Goal: Task Accomplishment & Management: Manage account settings

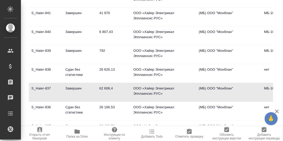
click at [41, 29] on td "S_Haier-840" at bounding box center [46, 36] width 34 height 18
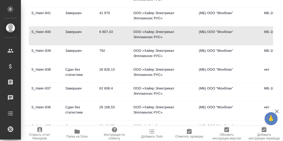
click at [41, 29] on td "S_Haier-840" at bounding box center [46, 36] width 34 height 18
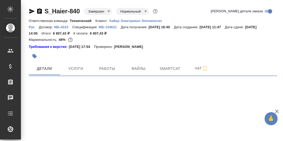
select select "RU"
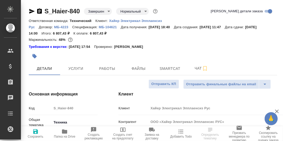
type textarea "x"
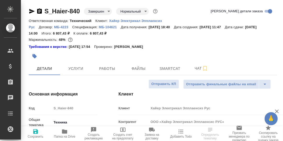
type textarea "x"
type input "[PERSON_NAME]"
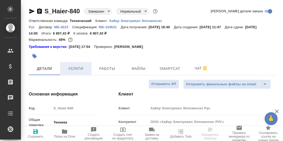
type input "Павлова Антонина a.pavlova"
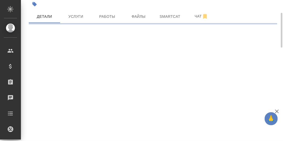
select select "RU"
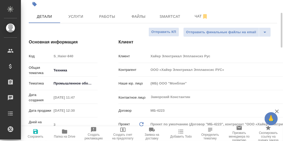
type textarea "x"
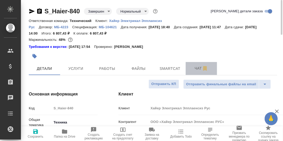
click at [197, 69] on span "Чат" at bounding box center [201, 68] width 25 height 7
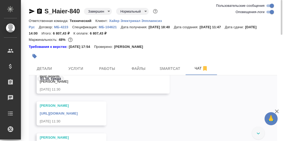
scroll to position [18242, 0]
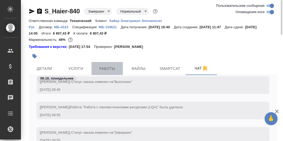
click at [107, 69] on span "Работы" at bounding box center [107, 68] width 25 height 7
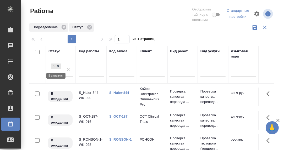
drag, startPoint x: 58, startPoint y: 65, endPoint x: 93, endPoint y: 73, distance: 35.6
click at [58, 65] on icon at bounding box center [58, 66] width 2 height 2
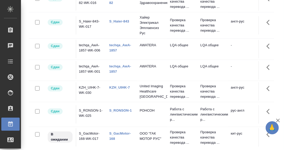
scroll to position [158, 0]
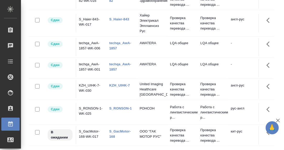
click at [116, 50] on link "techqa_AwA-1857" at bounding box center [120, 45] width 22 height 9
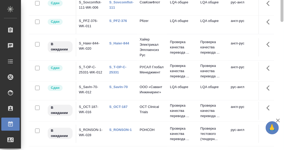
scroll to position [0, 0]
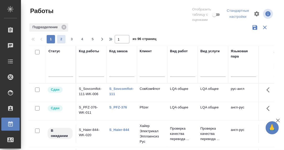
click at [60, 40] on span "2" at bounding box center [61, 39] width 8 height 5
type input "2"
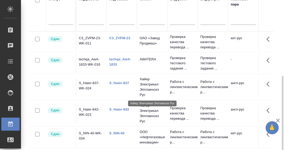
scroll to position [87, 0]
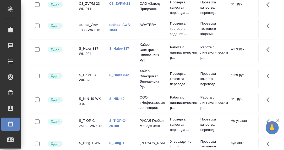
click at [116, 25] on link "techqa_AwA-1833" at bounding box center [120, 27] width 22 height 9
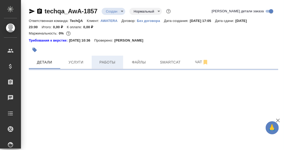
select select "RU"
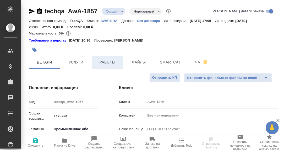
type textarea "x"
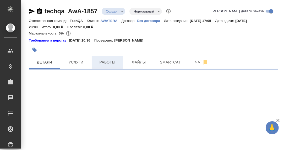
select select "RU"
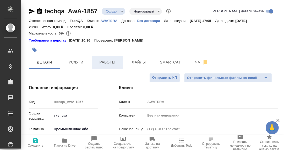
type textarea "x"
click at [111, 64] on span "Работы" at bounding box center [107, 62] width 25 height 7
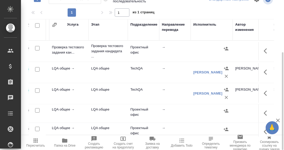
scroll to position [0, 76]
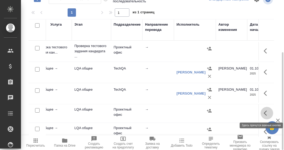
click at [264, 111] on icon "button" at bounding box center [267, 113] width 6 height 6
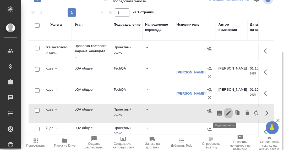
click at [226, 113] on icon "button" at bounding box center [228, 113] width 5 height 5
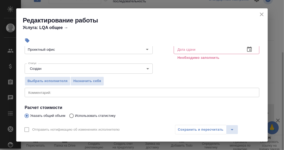
scroll to position [26, 0]
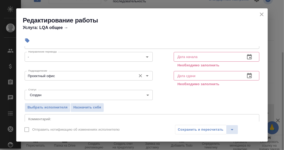
click at [72, 76] on input "Проектный офис" at bounding box center [79, 76] width 107 height 6
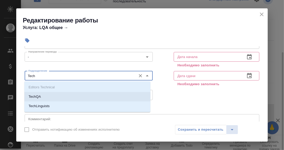
click at [33, 99] on p "TechQA" at bounding box center [35, 96] width 12 height 5
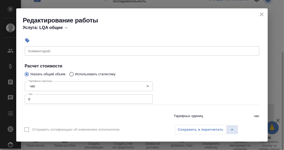
scroll to position [105, 0]
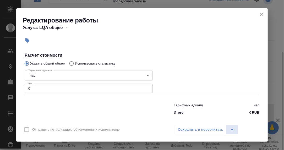
type input "TechQA"
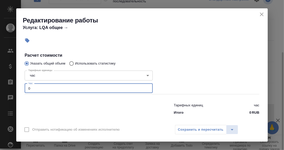
drag, startPoint x: 33, startPoint y: 90, endPoint x: 24, endPoint y: 88, distance: 9.0
click at [24, 88] on div "Тарифные единицы час 5a8b1489cc6b4906c91bfd93 Тарифные единицы Час 0 Час" at bounding box center [88, 81] width 149 height 47
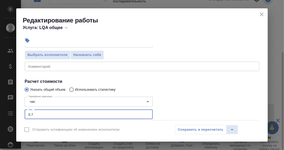
type input "0.7"
click at [57, 67] on textarea at bounding box center [141, 66] width 227 height 4
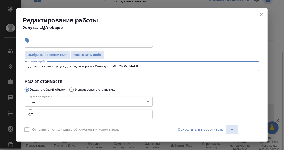
click at [100, 65] on textarea "Доработка инструкции для редактора по Хаейру от Кости Кле" at bounding box center [141, 66] width 227 height 4
click at [130, 65] on textarea "Доработка инструкции для редактора по Хайеру от Кости Кле" at bounding box center [141, 66] width 227 height 4
type textarea "Доработка инструкции для редактора по Хайеру от Кости Клементовского"
click at [204, 129] on div "Сохранить и пересчитать" at bounding box center [206, 129] width 63 height 9
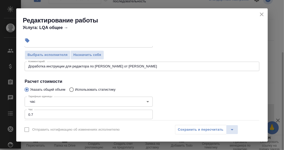
drag, startPoint x: 209, startPoint y: 132, endPoint x: 204, endPoint y: 122, distance: 10.8
click at [209, 131] on div "Сохранить и пересчитать" at bounding box center [206, 129] width 63 height 9
drag, startPoint x: 204, startPoint y: 129, endPoint x: 201, endPoint y: 140, distance: 10.9
click at [204, 129] on div "Сохранить и пересчитать" at bounding box center [206, 129] width 63 height 9
click at [202, 130] on div "Сохранить и пересчитать" at bounding box center [206, 129] width 63 height 9
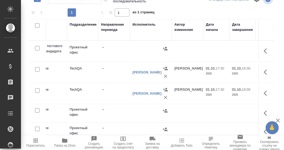
scroll to position [0, 121]
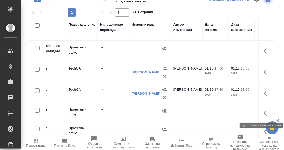
click at [264, 113] on icon "button" at bounding box center [265, 113] width 3 height 5
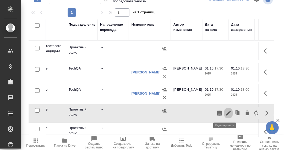
click at [226, 113] on icon "button" at bounding box center [228, 113] width 5 height 5
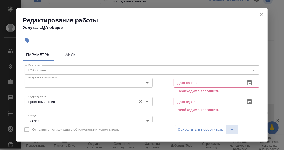
scroll to position [26, 0]
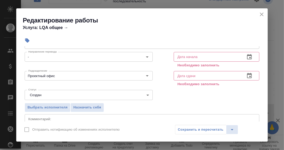
click at [261, 14] on icon "close" at bounding box center [262, 14] width 6 height 6
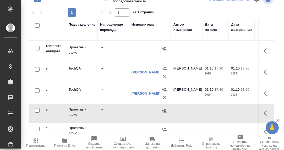
scroll to position [26, 121]
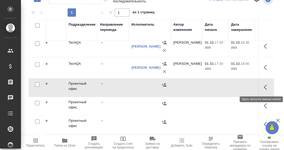
click at [264, 86] on icon "button" at bounding box center [267, 87] width 6 height 6
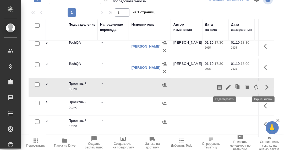
click at [227, 87] on icon "button" at bounding box center [228, 87] width 6 height 6
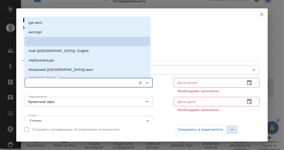
click at [50, 83] on input "-" at bounding box center [79, 83] width 107 height 6
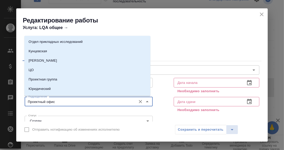
click at [60, 100] on input "Проектный офис" at bounding box center [79, 102] width 107 height 6
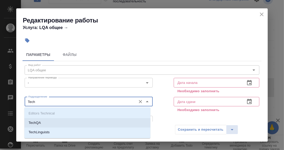
click at [52, 124] on li "TechQA" at bounding box center [87, 122] width 126 height 9
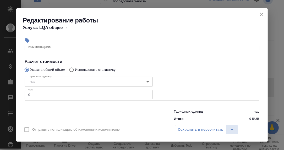
scroll to position [105, 0]
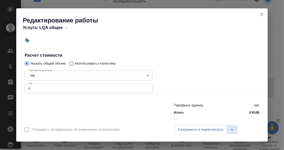
type input "TechQA"
click at [31, 86] on input "0" at bounding box center [89, 88] width 128 height 9
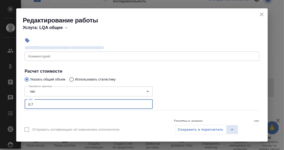
scroll to position [79, 0]
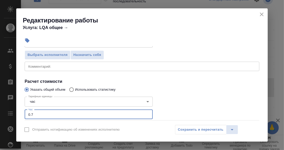
type input "0.7"
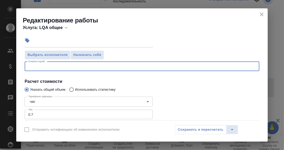
click at [40, 66] on textarea at bounding box center [141, 66] width 227 height 4
type textarea "L"
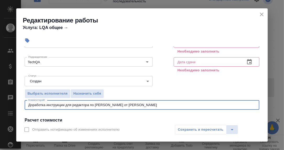
scroll to position [26, 0]
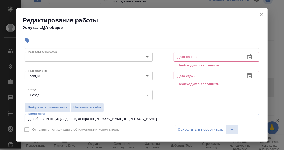
type textarea "Доработка инструкции для редактора по Хайеру от Кости Клементовского"
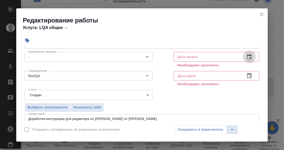
click at [246, 56] on icon "button" at bounding box center [249, 57] width 6 height 6
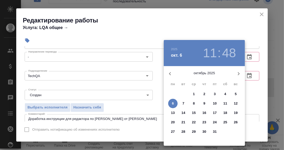
click at [173, 103] on p "6" at bounding box center [173, 103] width 2 height 5
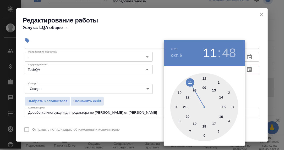
click at [176, 108] on div at bounding box center [204, 107] width 68 height 68
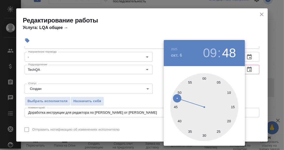
click at [205, 80] on div at bounding box center [204, 107] width 68 height 68
type input "06.10.2025 09:00"
click at [252, 90] on div at bounding box center [142, 75] width 284 height 150
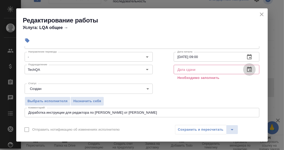
click at [246, 69] on icon "button" at bounding box center [249, 70] width 6 height 6
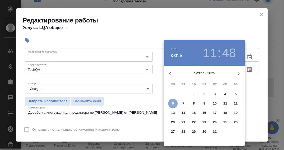
click at [173, 103] on p "6" at bounding box center [173, 103] width 2 height 5
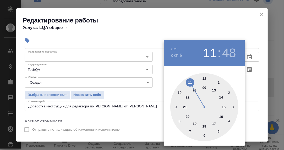
click at [190, 80] on div at bounding box center [204, 107] width 68 height 68
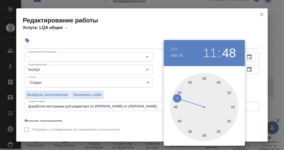
drag, startPoint x: 205, startPoint y: 137, endPoint x: 244, endPoint y: 117, distance: 44.2
click at [205, 137] on div at bounding box center [204, 107] width 68 height 68
type input "06.10.2025 11:30"
click at [256, 86] on div at bounding box center [142, 75] width 284 height 150
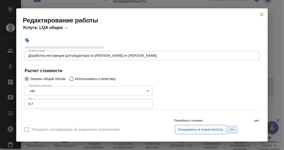
scroll to position [96, 0]
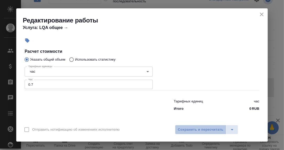
drag, startPoint x: 196, startPoint y: 130, endPoint x: 238, endPoint y: 120, distance: 43.9
click at [196, 130] on span "Сохранить и пересчитать" at bounding box center [201, 130] width 46 height 6
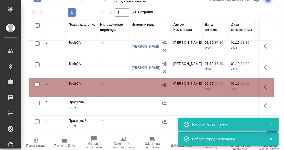
click at [264, 86] on icon "button" at bounding box center [267, 87] width 6 height 6
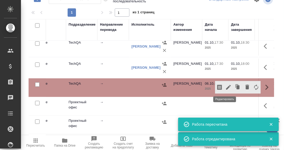
click at [225, 86] on icon "button" at bounding box center [228, 87] width 6 height 6
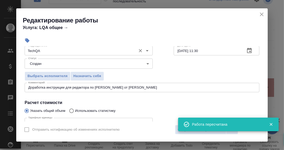
scroll to position [52, 0]
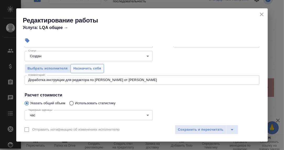
click at [88, 69] on span "Назначить себя" at bounding box center [87, 69] width 28 height 6
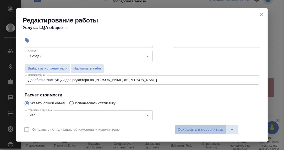
drag, startPoint x: 204, startPoint y: 130, endPoint x: 258, endPoint y: 92, distance: 66.6
click at [206, 129] on span "Сохранить и пересчитать" at bounding box center [201, 130] width 46 height 6
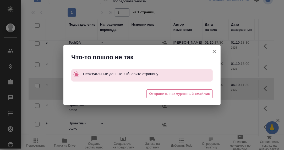
drag, startPoint x: 216, startPoint y: 51, endPoint x: 216, endPoint y: 56, distance: 5.3
click at [216, 51] on icon "button" at bounding box center [214, 51] width 6 height 6
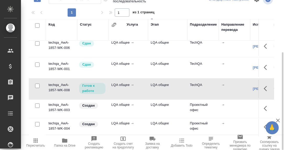
scroll to position [26, 34]
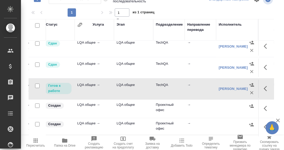
click at [264, 88] on icon "button" at bounding box center [267, 89] width 6 height 6
click at [225, 88] on icon "button" at bounding box center [228, 89] width 6 height 6
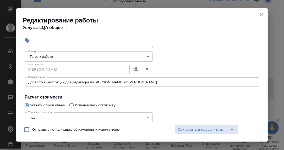
scroll to position [52, 0]
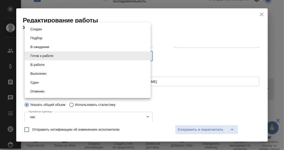
drag, startPoint x: 146, startPoint y: 57, endPoint x: 117, endPoint y: 74, distance: 34.0
click at [146, 57] on body "🙏 .cls-1 fill:#fff; AWATERA Румянцева Дарья d.rumyantseva Клиенты Спецификации …" at bounding box center [142, 75] width 284 height 150
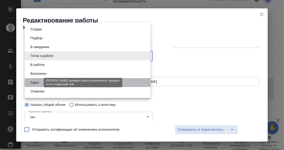
click at [36, 83] on button "Сдан" at bounding box center [34, 83] width 11 height 6
type input "closed"
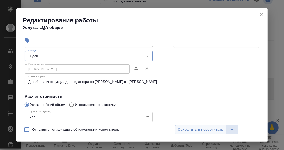
drag, startPoint x: 211, startPoint y: 131, endPoint x: 226, endPoint y: 128, distance: 15.0
click at [211, 131] on span "Сохранить и пересчитать" at bounding box center [201, 130] width 46 height 6
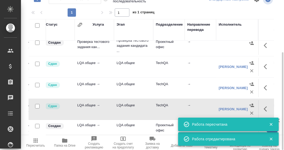
scroll to position [0, 34]
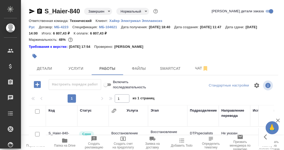
scroll to position [76, 0]
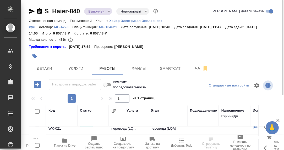
scroll to position [52, 0]
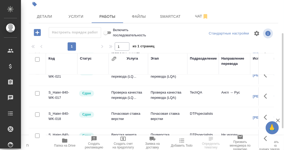
drag, startPoint x: 74, startPoint y: 17, endPoint x: 102, endPoint y: 38, distance: 35.6
click at [74, 17] on span "Услуги" at bounding box center [75, 16] width 25 height 7
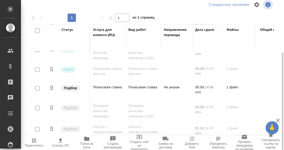
scroll to position [97, 0]
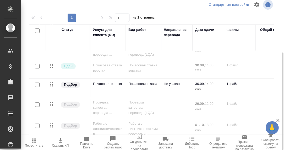
drag, startPoint x: 129, startPoint y: 135, endPoint x: 167, endPoint y: 133, distance: 38.1
click at [169, 133] on div "Стандартные настройки 1 1 из 1 страниц Статус Услуга для клиента (RU) Вид работ…" at bounding box center [153, 67] width 249 height 139
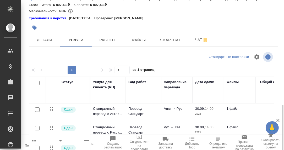
scroll to position [0, 0]
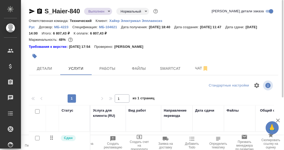
click at [48, 62] on div at bounding box center [112, 57] width 166 height 12
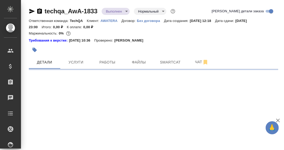
select select "RU"
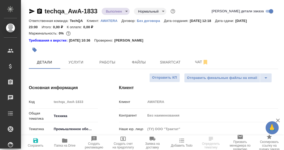
type textarea "x"
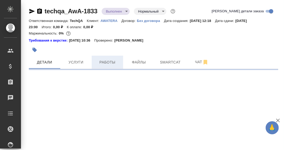
select select "RU"
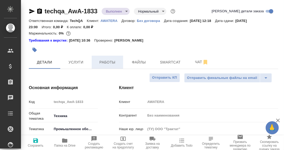
type textarea "x"
drag, startPoint x: 108, startPoint y: 64, endPoint x: 127, endPoint y: 74, distance: 21.0
click at [108, 65] on span "Работы" at bounding box center [107, 62] width 25 height 7
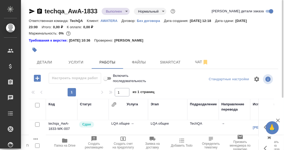
click at [125, 13] on body "🙏 .cls-1 fill:#fff; AWATERA Румянцева Дарья d.rumyantseva Клиенты Спецификации …" at bounding box center [142, 75] width 284 height 150
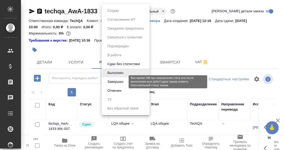
click at [115, 80] on button "Завершен" at bounding box center [115, 82] width 19 height 6
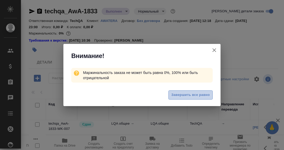
click at [180, 95] on span "Завершить все равно" at bounding box center [190, 95] width 39 height 6
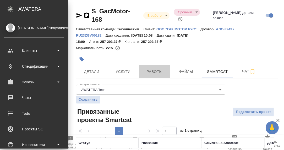
drag, startPoint x: 154, startPoint y: 63, endPoint x: 167, endPoint y: 77, distance: 18.7
click at [154, 69] on span "Работы" at bounding box center [154, 72] width 25 height 7
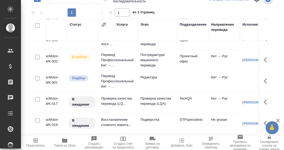
scroll to position [182, 4]
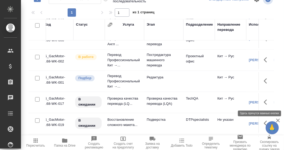
click at [264, 100] on icon "button" at bounding box center [265, 102] width 3 height 5
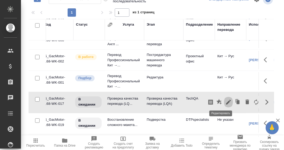
click at [226, 101] on icon "button" at bounding box center [228, 102] width 5 height 5
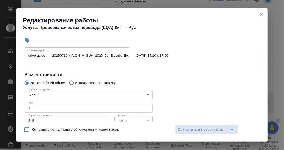
scroll to position [0, 0]
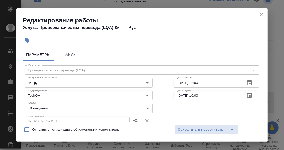
click at [261, 13] on icon "close" at bounding box center [262, 14] width 6 height 6
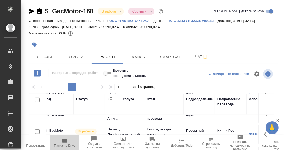
click at [65, 139] on icon "button" at bounding box center [64, 141] width 5 height 4
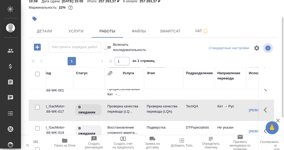
scroll to position [234, 4]
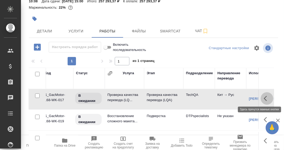
click at [264, 97] on icon "button" at bounding box center [267, 99] width 6 height 6
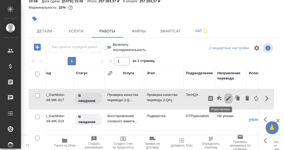
click at [225, 98] on icon "button" at bounding box center [228, 99] width 6 height 6
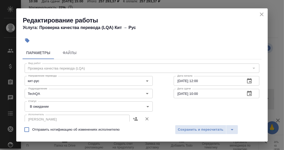
scroll to position [0, 0]
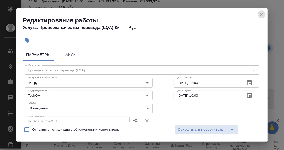
drag, startPoint x: 262, startPoint y: 15, endPoint x: 257, endPoint y: 16, distance: 5.0
click at [262, 14] on icon "close" at bounding box center [262, 14] width 6 height 6
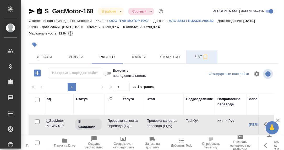
click at [199, 56] on span "Чат" at bounding box center [201, 57] width 25 height 7
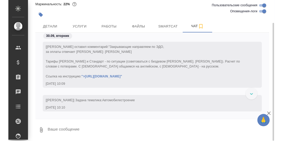
scroll to position [13308, 0]
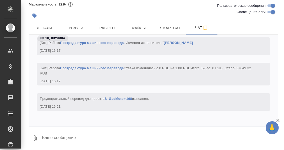
click at [90, 135] on textarea at bounding box center [159, 139] width 237 height 18
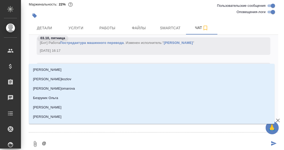
type textarea "@Б"
type input "Б"
type textarea "@Бе"
type input "Бе"
type textarea "@Бел"
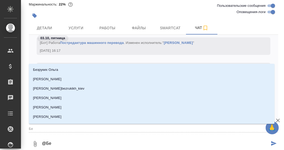
type input "Бел"
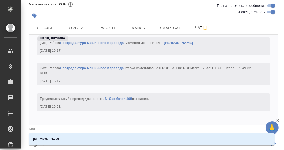
type textarea "@Беля"
type input "Беля"
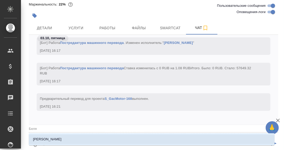
click at [47, 139] on p "[PERSON_NAME]" at bounding box center [47, 139] width 29 height 5
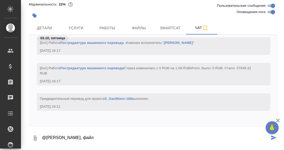
paste textarea "应急救援单-第二代埃安7-001"
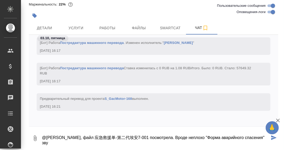
drag, startPoint x: 256, startPoint y: 137, endPoint x: 261, endPoint y: 137, distance: 4.7
click at [258, 137] on textarea "@Белякова Юлия, файл 应急救援单-第二代埃安7-001 посмотрела. Вроде неплохо "Форма аварийно…" at bounding box center [155, 139] width 228 height 18
click at [260, 137] on textarea "@Белякова Юлия, файл 应急救援单-第二代埃安7-001 посмотрела. Вроде неплохо "Форма аварийно…" at bounding box center [155, 139] width 228 height 18
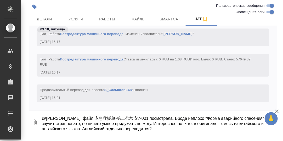
scroll to position [31, 0]
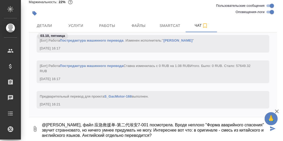
drag, startPoint x: 203, startPoint y: 124, endPoint x: 151, endPoint y: 132, distance: 52.2
click at [151, 132] on textarea "@Белякова Юлия, файл 应急救援单-第二代埃安7-001 посмотрела. Вроде неплохо "Форма аварийно…" at bounding box center [155, 129] width 228 height 18
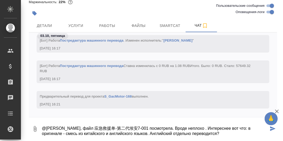
scroll to position [0, 0]
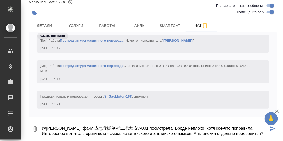
click at [236, 132] on textarea "@Белякова Юлия, файл 应急救援单-第二代埃安7-001 посмотрела. Вроде неплохо, хотя кое-что п…" at bounding box center [155, 129] width 228 height 18
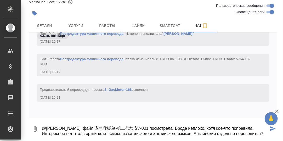
click at [192, 134] on textarea "@Белякова Юлия, файл 应急救援单-第二代埃安7-001 посмотрела. Вроде неплохо, хотя кое-что п…" at bounding box center [155, 129] width 228 height 18
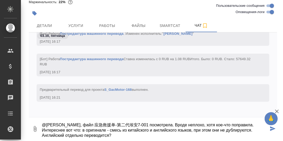
click at [125, 135] on textarea "@Белякова Юлия, файл 应急救援单-第二代埃安7-001 посмотрела. Вроде неплохо, хотя кое-что п…" at bounding box center [155, 129] width 228 height 18
type textarea "@Белякова Юлия, файл 应急救援单-第二代埃安7-001 посмотрела. Вроде неплохо, хотя кое-что п…"
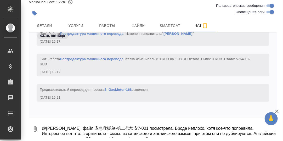
scroll to position [13366, 0]
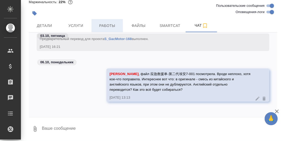
drag, startPoint x: 103, startPoint y: 25, endPoint x: 111, endPoint y: 31, distance: 10.3
click at [104, 25] on span "Работы" at bounding box center [107, 26] width 25 height 7
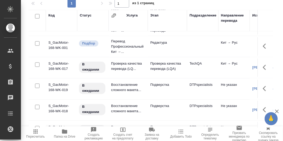
scroll to position [210, 0]
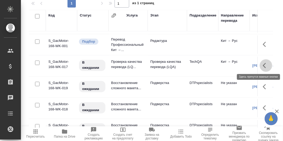
drag, startPoint x: 258, startPoint y: 64, endPoint x: 237, endPoint y: 72, distance: 22.9
click at [263, 64] on icon "button" at bounding box center [266, 66] width 6 height 6
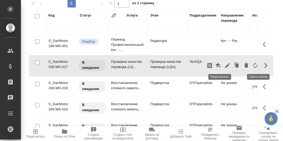
click at [226, 65] on icon "button" at bounding box center [228, 65] width 5 height 5
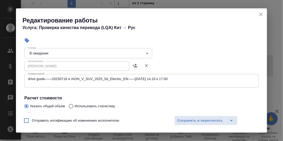
scroll to position [38, 0]
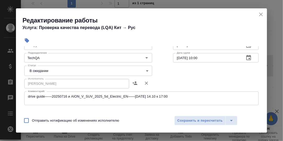
drag, startPoint x: 259, startPoint y: 14, endPoint x: 249, endPoint y: 27, distance: 16.8
click at [260, 15] on icon "close" at bounding box center [261, 14] width 6 height 6
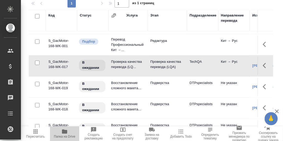
click at [66, 132] on icon "button" at bounding box center [64, 132] width 5 height 4
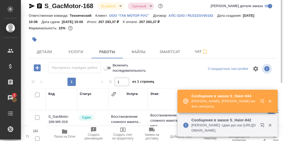
scroll to position [0, 0]
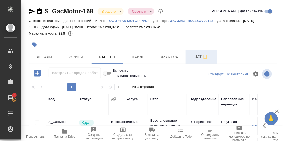
click at [199, 57] on span "Чат" at bounding box center [201, 57] width 25 height 7
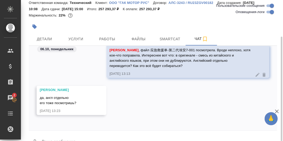
scroll to position [31, 0]
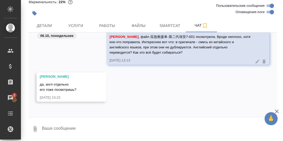
click at [68, 130] on textarea at bounding box center [159, 129] width 236 height 18
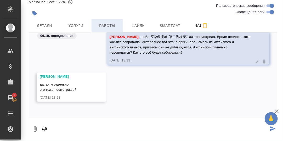
type textarea "Да"
click at [107, 26] on span "Работы" at bounding box center [107, 26] width 25 height 7
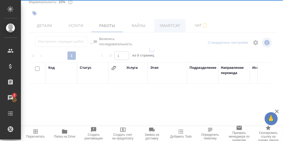
click at [177, 24] on div at bounding box center [152, 39] width 263 height 141
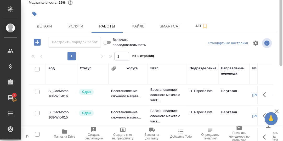
scroll to position [5, 0]
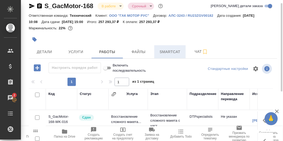
click at [169, 53] on span "Smartcat" at bounding box center [170, 52] width 25 height 7
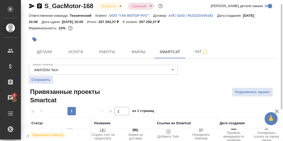
scroll to position [47, 0]
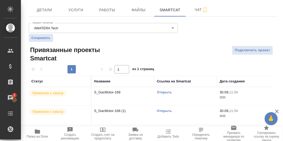
click at [167, 111] on link "Открыть" at bounding box center [164, 111] width 15 height 4
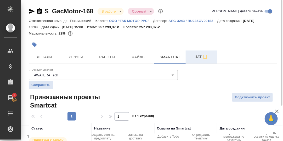
click at [198, 57] on span "Чат" at bounding box center [201, 57] width 25 height 7
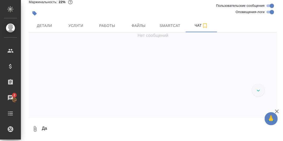
scroll to position [13523, 0]
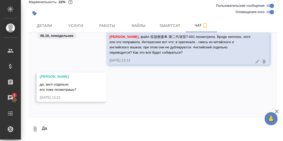
click at [56, 128] on textarea "Да" at bounding box center [159, 129] width 236 height 18
type textarea "Да"
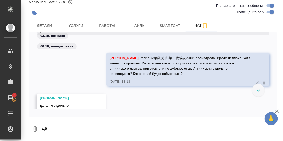
scroll to position [13465, 0]
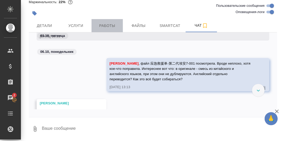
click at [110, 26] on span "Работы" at bounding box center [107, 26] width 25 height 7
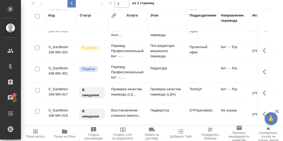
scroll to position [183, 0]
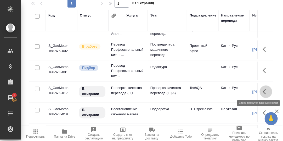
click at [263, 92] on icon "button" at bounding box center [266, 92] width 6 height 6
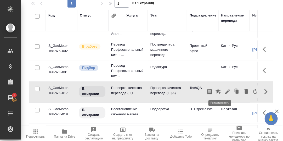
click at [226, 91] on icon "button" at bounding box center [228, 92] width 5 height 5
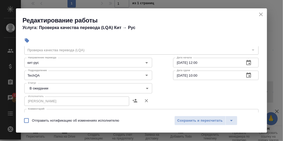
scroll to position [26, 0]
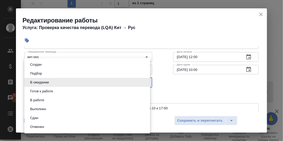
drag, startPoint x: 144, startPoint y: 81, endPoint x: 106, endPoint y: 94, distance: 40.2
click at [144, 81] on body "🙏 .cls-1 fill:#fff; AWATERA Румянцева Дарья d.rumyantseva Клиенты Спецификации …" at bounding box center [141, 70] width 283 height 141
drag, startPoint x: 49, startPoint y: 99, endPoint x: 58, endPoint y: 99, distance: 9.2
click at [49, 99] on li "В работе" at bounding box center [87, 100] width 126 height 9
type input "inProgress"
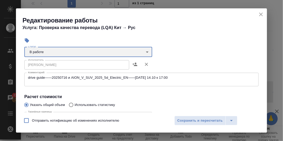
scroll to position [79, 0]
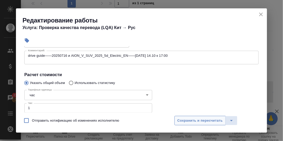
click at [199, 120] on span "Сохранить и пересчитать" at bounding box center [201, 121] width 46 height 6
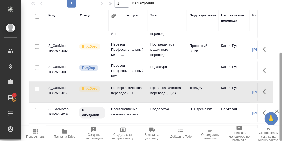
scroll to position [0, 0]
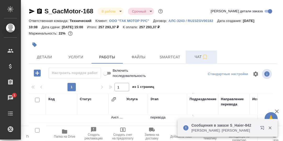
click at [199, 57] on span "Чат" at bounding box center [201, 57] width 25 height 7
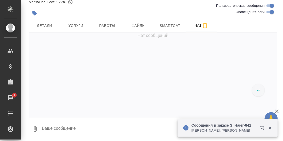
scroll to position [13762, 0]
click at [62, 128] on textarea at bounding box center [159, 129] width 236 height 18
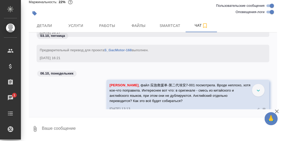
scroll to position [13328, 0]
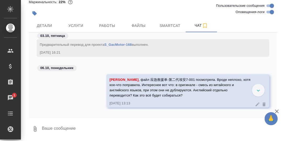
click at [146, 79] on span "Белякова Юлия , файл 应急救援单-第二代埃安7-001 посмотрела. Вроде неплохо, хотя кое-что п…" at bounding box center [181, 88] width 142 height 20
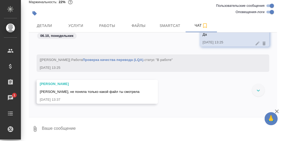
scroll to position [13486, 0]
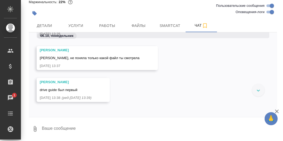
click at [60, 127] on textarea at bounding box center [159, 129] width 236 height 18
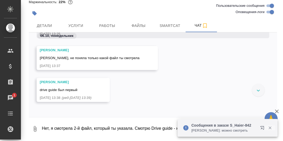
click at [271, 128] on icon "button" at bounding box center [270, 128] width 3 height 3
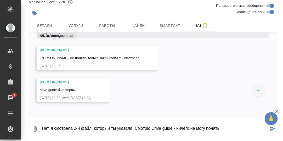
click at [221, 129] on textarea "Нет, я смотрела 2-й файл, который ты указала. Смотрю Drive guide - ничего не мо…" at bounding box center [155, 129] width 228 height 18
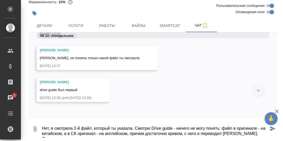
scroll to position [3, 0]
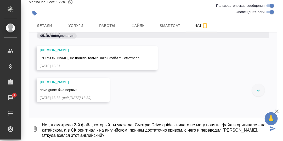
type textarea "Нет, я смотрела 2-й файл, который ты указала. Смотрю Drive guide - ничего не мо…"
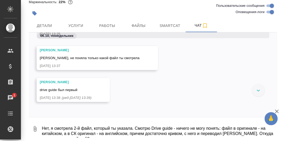
scroll to position [13553, 0]
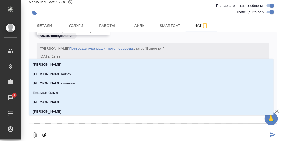
type textarea "@Б"
type input "Б"
type textarea "@Бе"
type input "Бе"
type textarea "@Бел"
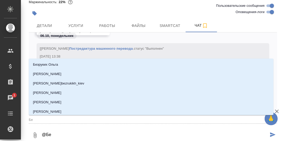
type input "Бел"
type textarea "@Беля"
type input "Беля"
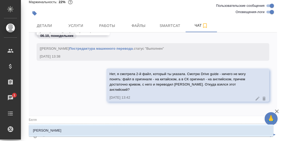
drag, startPoint x: 56, startPoint y: 130, endPoint x: 61, endPoint y: 129, distance: 4.2
click at [57, 130] on p "[PERSON_NAME]" at bounding box center [47, 130] width 29 height 5
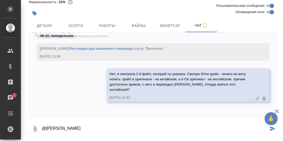
type textarea "@Белякова Юлия"
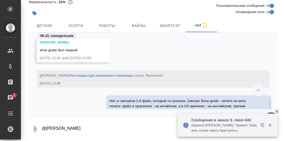
scroll to position [13578, 0]
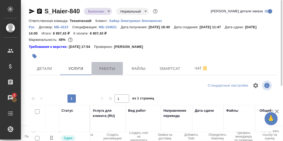
drag, startPoint x: 103, startPoint y: 70, endPoint x: 116, endPoint y: 73, distance: 13.1
click at [104, 70] on span "Работы" at bounding box center [107, 68] width 25 height 7
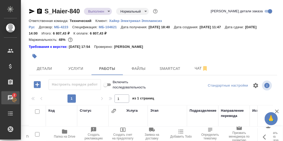
click at [10, 96] on div "Чаты" at bounding box center [3, 98] width 13 height 8
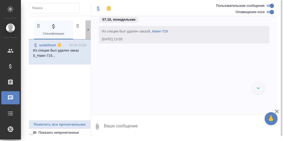
click at [88, 30] on icon at bounding box center [88, 29] width 5 height 5
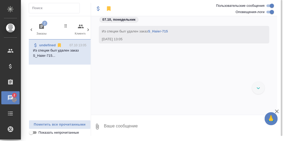
click at [42, 25] on icon "button" at bounding box center [42, 26] width 6 height 6
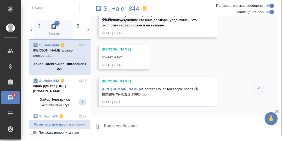
scroll to position [3371, 0]
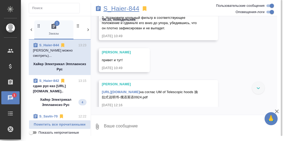
click at [128, 10] on p "S_Haier-844" at bounding box center [122, 8] width 36 height 5
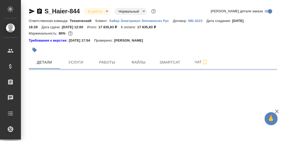
select select "RU"
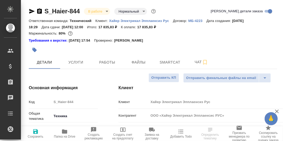
type textarea "x"
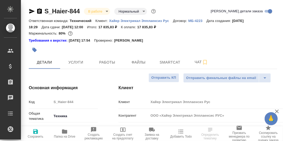
type textarea "x"
type input "[PERSON_NAME]"
type input "[PERSON_NAME]pavlova"
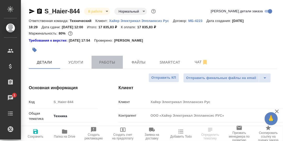
drag, startPoint x: 106, startPoint y: 63, endPoint x: 122, endPoint y: 68, distance: 16.7
click at [106, 64] on span "Работы" at bounding box center [107, 62] width 25 height 7
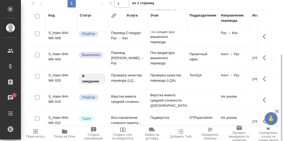
scroll to position [55, 0]
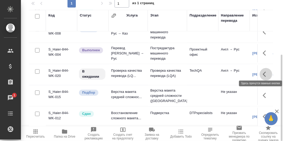
click at [263, 73] on icon "button" at bounding box center [266, 74] width 6 height 6
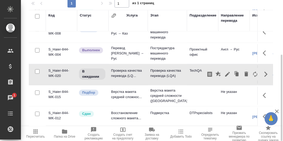
scroll to position [55, 45]
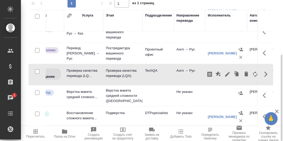
click at [278, 95] on div "S_Haier-844 В работе inProgress Нормальный normal Кратко детали заказа Ответств…" at bounding box center [153, 26] width 255 height 230
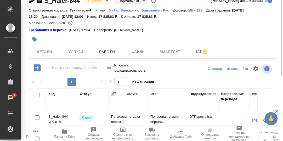
scroll to position [0, 0]
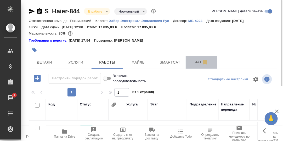
click at [197, 62] on span "Чат" at bounding box center [201, 62] width 25 height 7
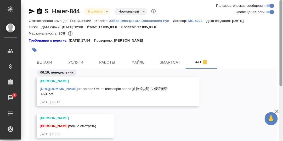
scroll to position [37, 0]
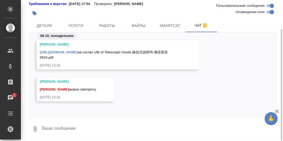
click at [80, 126] on textarea at bounding box center [159, 129] width 236 height 18
type textarea "Хорошо, поймала."
